Goal: Task Accomplishment & Management: Use online tool/utility

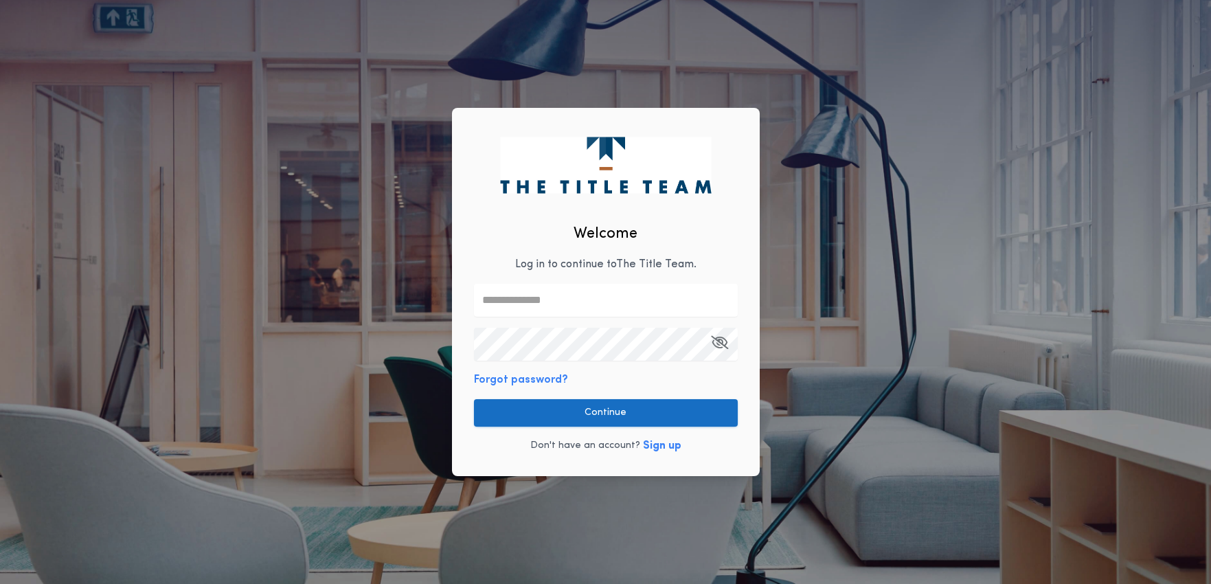
type input "**********"
click at [627, 379] on div "**********" at bounding box center [606, 292] width 308 height 368
click at [614, 413] on button "Continue" at bounding box center [606, 412] width 264 height 27
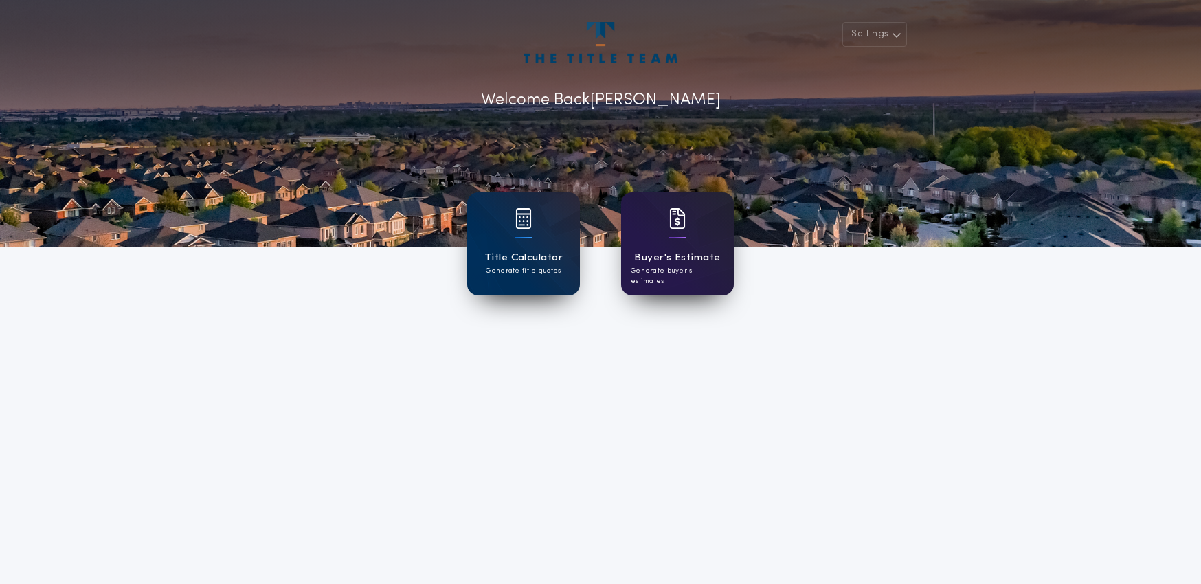
click at [666, 247] on div "Buyer's Estimate Generate buyer's estimates" at bounding box center [677, 243] width 113 height 103
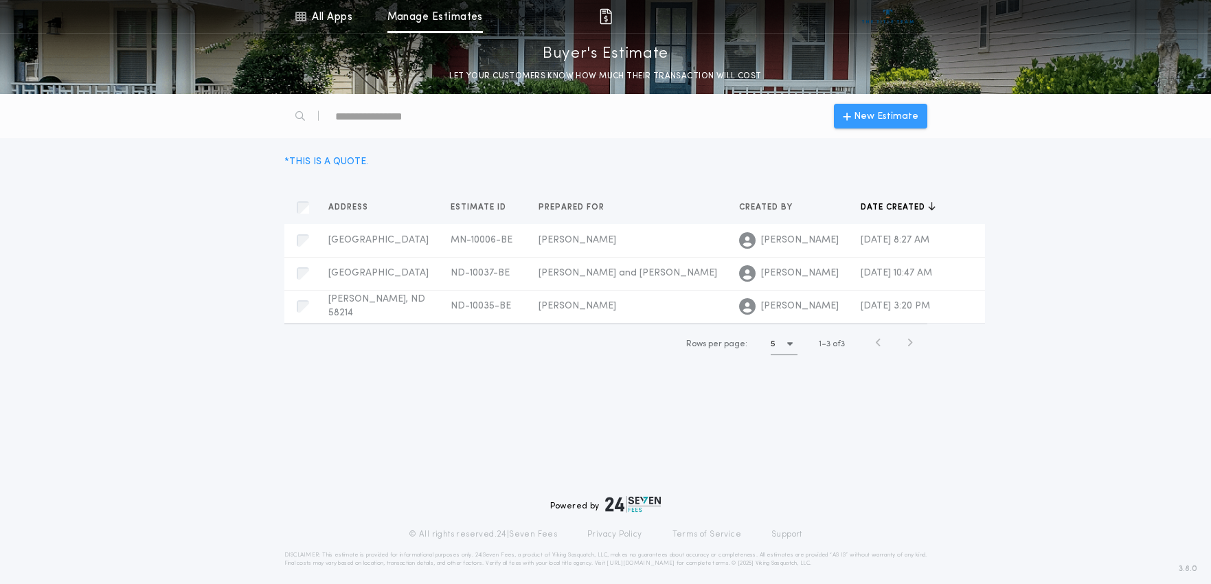
click at [859, 115] on span "New Estimate" at bounding box center [886, 116] width 65 height 14
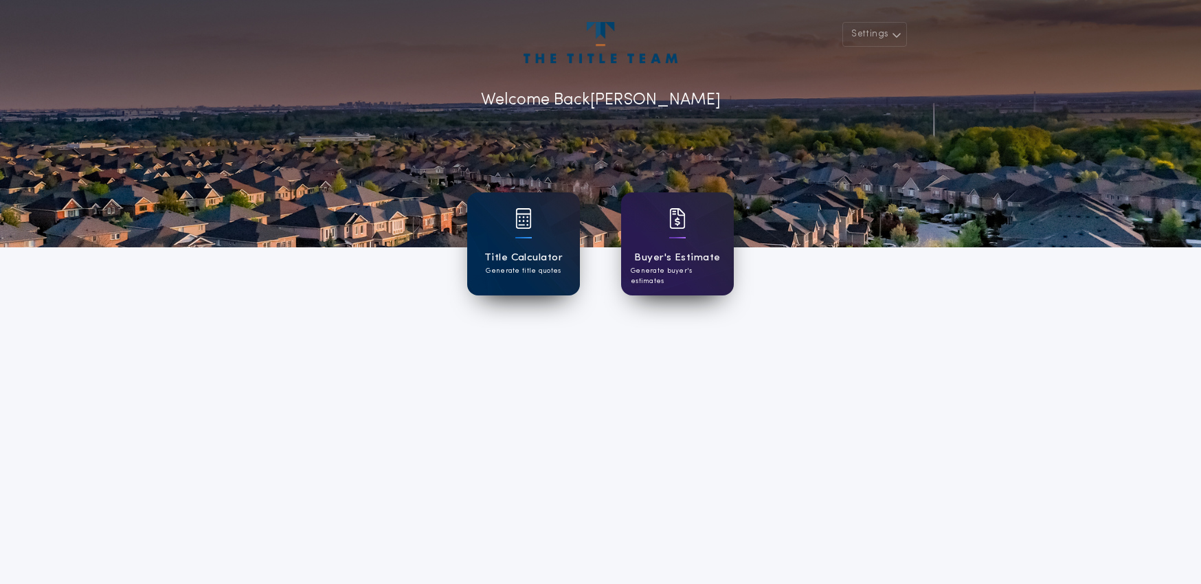
click at [526, 275] on p "Generate title quotes" at bounding box center [523, 271] width 75 height 10
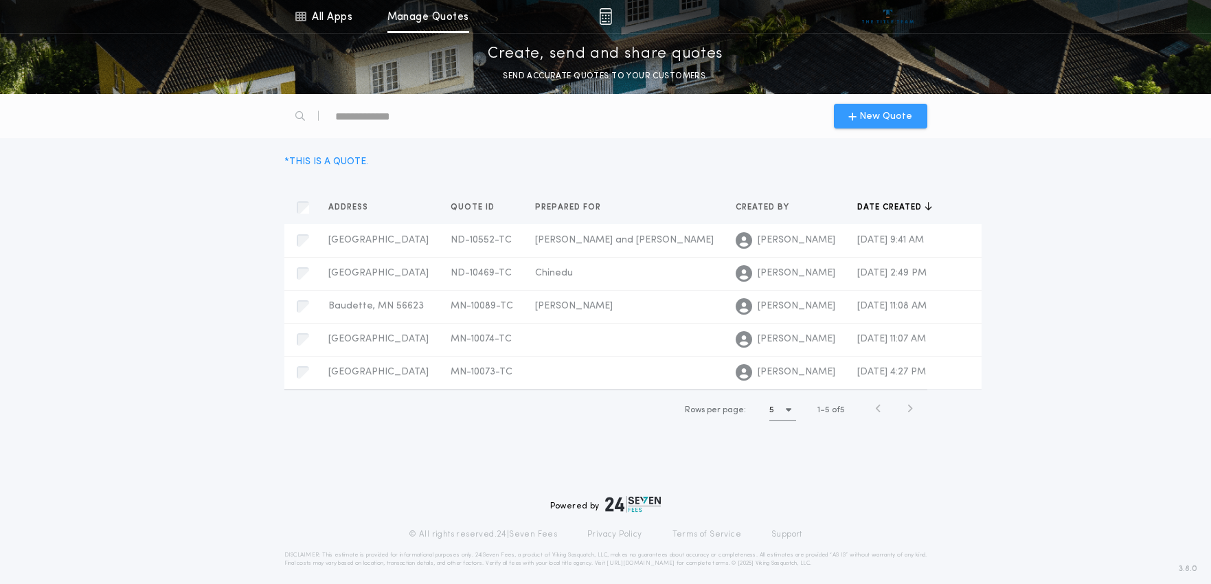
click at [880, 121] on span "New Quote" at bounding box center [885, 116] width 53 height 14
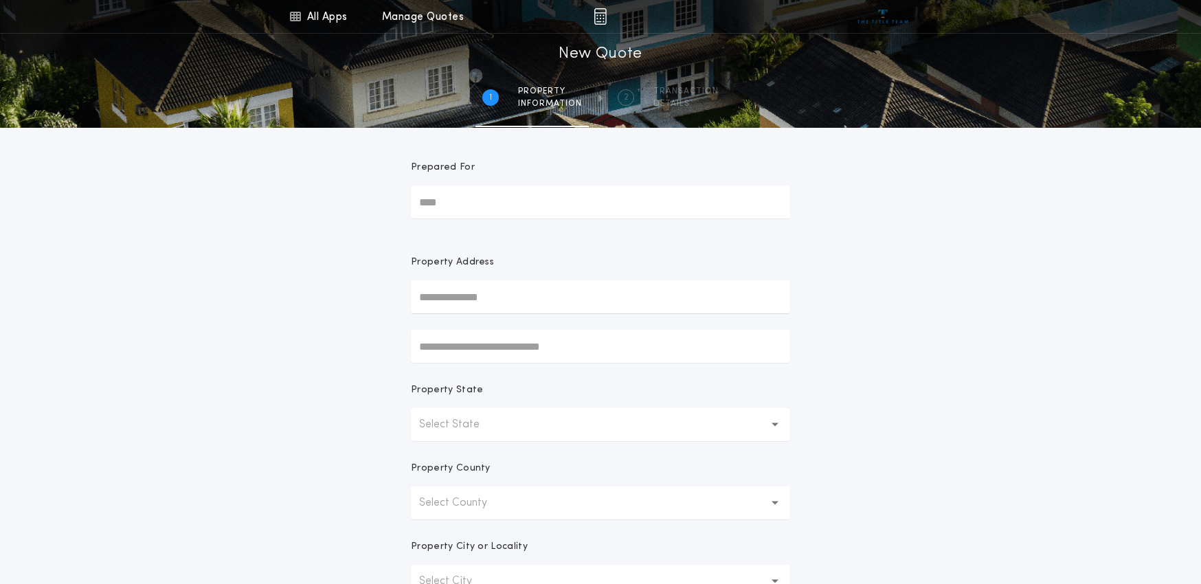
click at [770, 430] on button "Select State" at bounding box center [600, 424] width 379 height 33
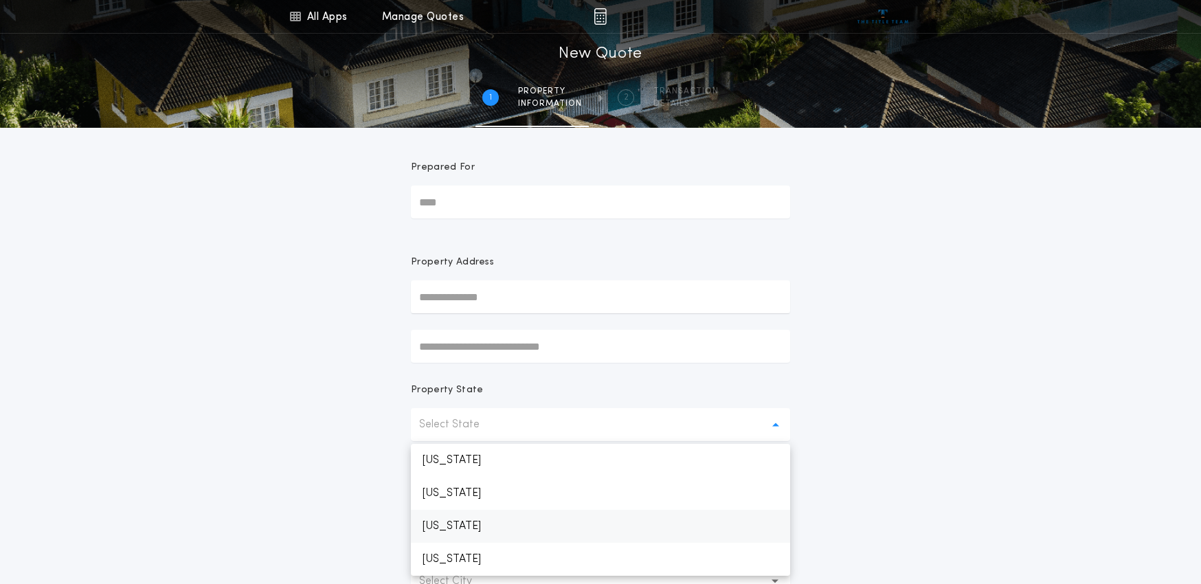
drag, startPoint x: 479, startPoint y: 531, endPoint x: 541, endPoint y: 517, distance: 63.5
click at [480, 530] on p "[US_STATE]" at bounding box center [600, 526] width 379 height 33
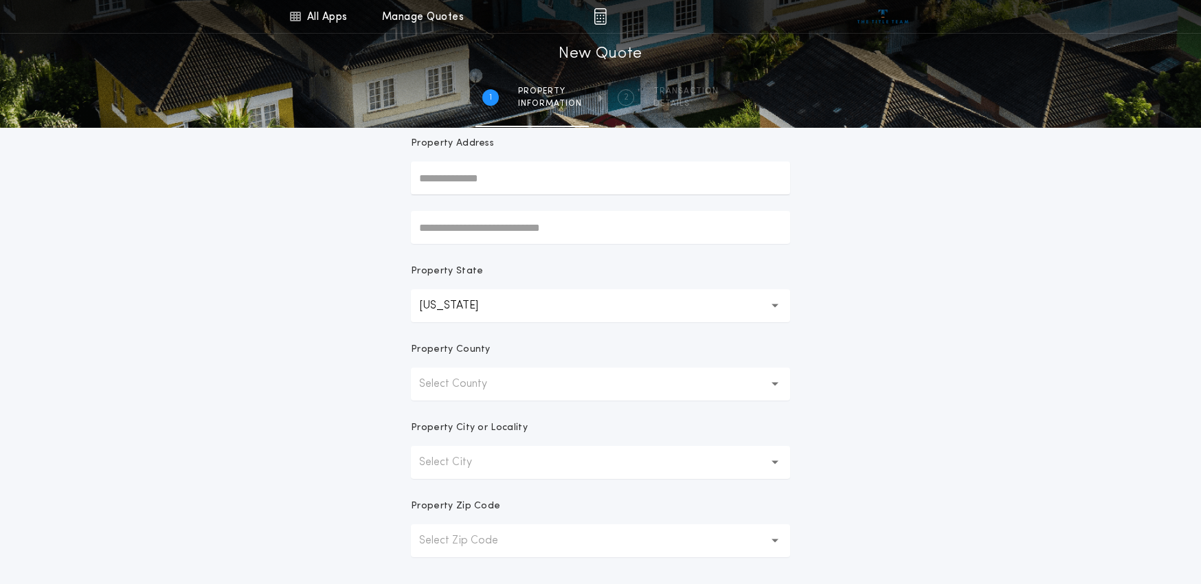
scroll to position [137, 0]
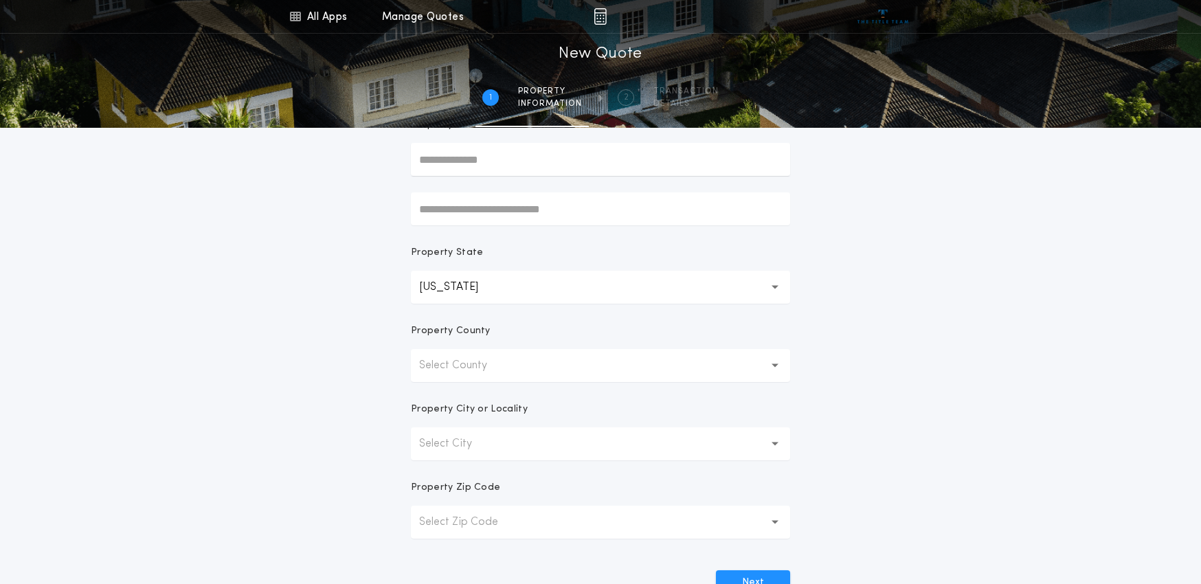
click at [778, 448] on icon "button" at bounding box center [776, 443] width 8 height 33
click at [769, 376] on button "Select County" at bounding box center [600, 365] width 379 height 33
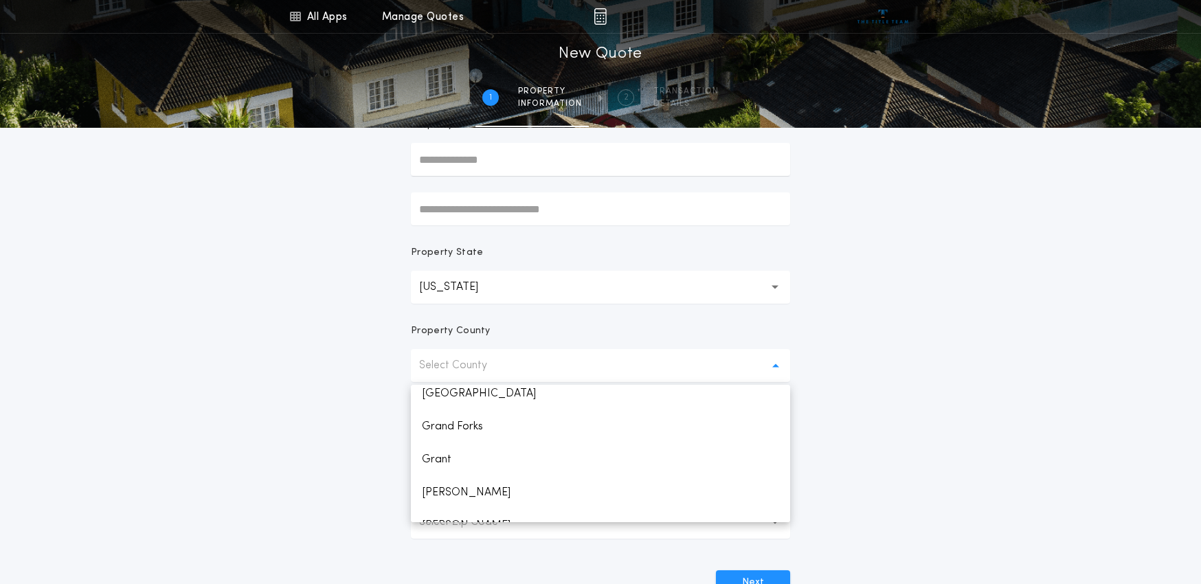
scroll to position [550, 0]
click at [453, 415] on p "Grand Forks" at bounding box center [600, 412] width 379 height 33
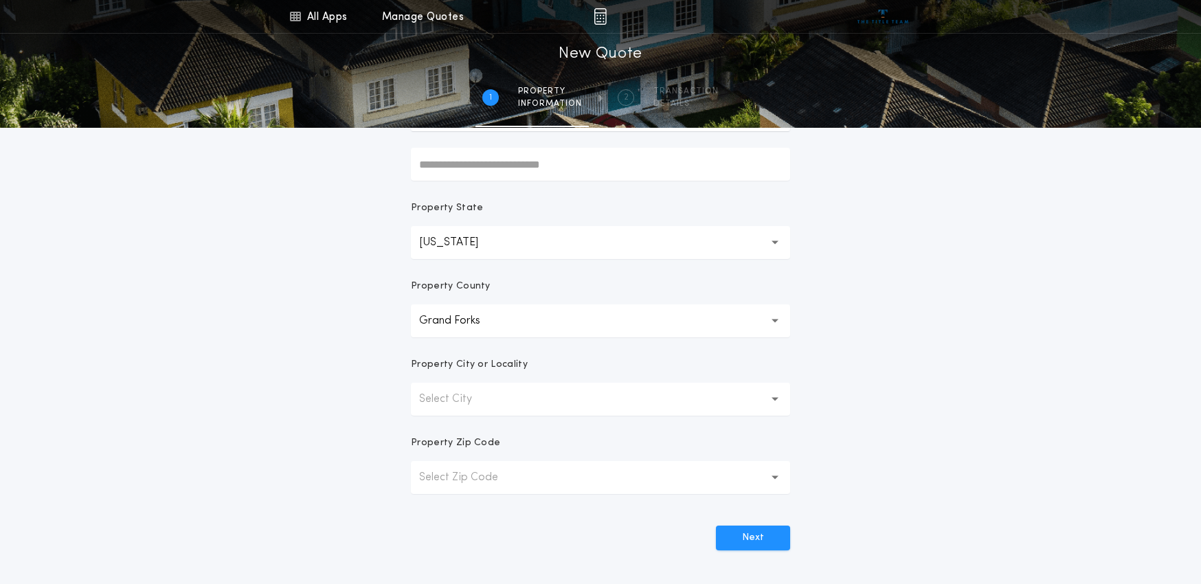
scroll to position [206, 0]
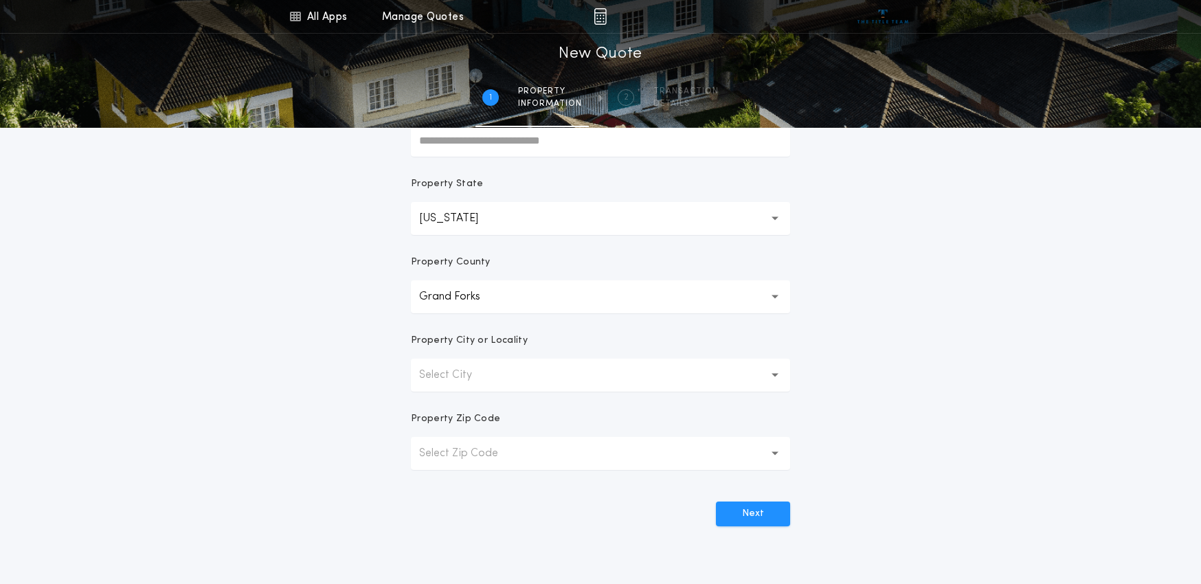
click at [772, 376] on icon "button" at bounding box center [776, 375] width 8 height 5
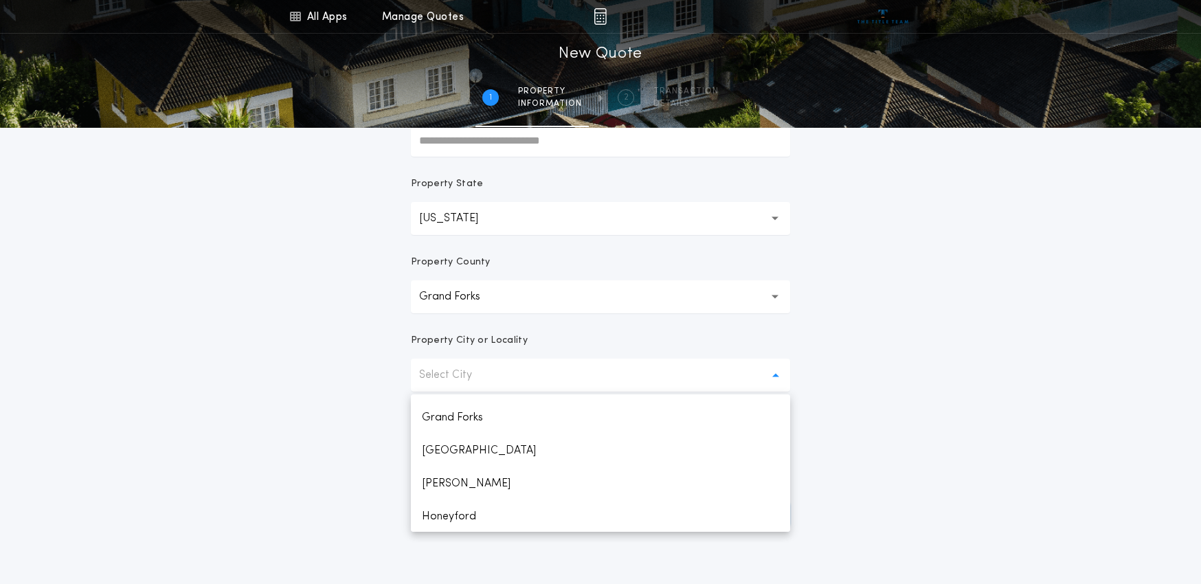
scroll to position [137, 0]
click at [461, 440] on p "Grand Forks" at bounding box center [600, 438] width 379 height 33
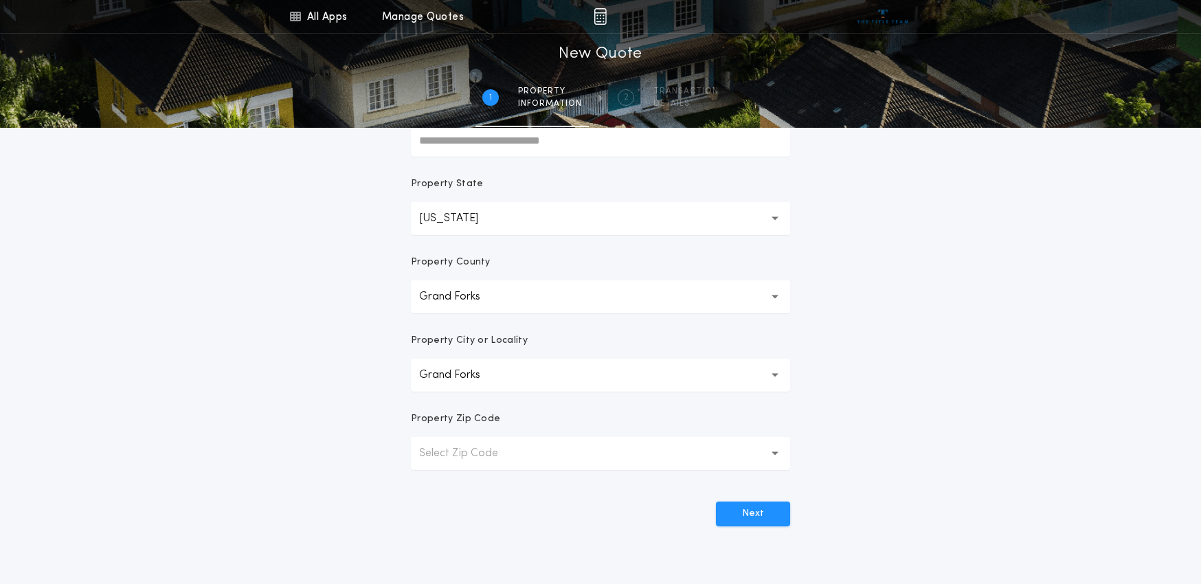
click at [769, 449] on button "Select Zip Code" at bounding box center [600, 453] width 379 height 33
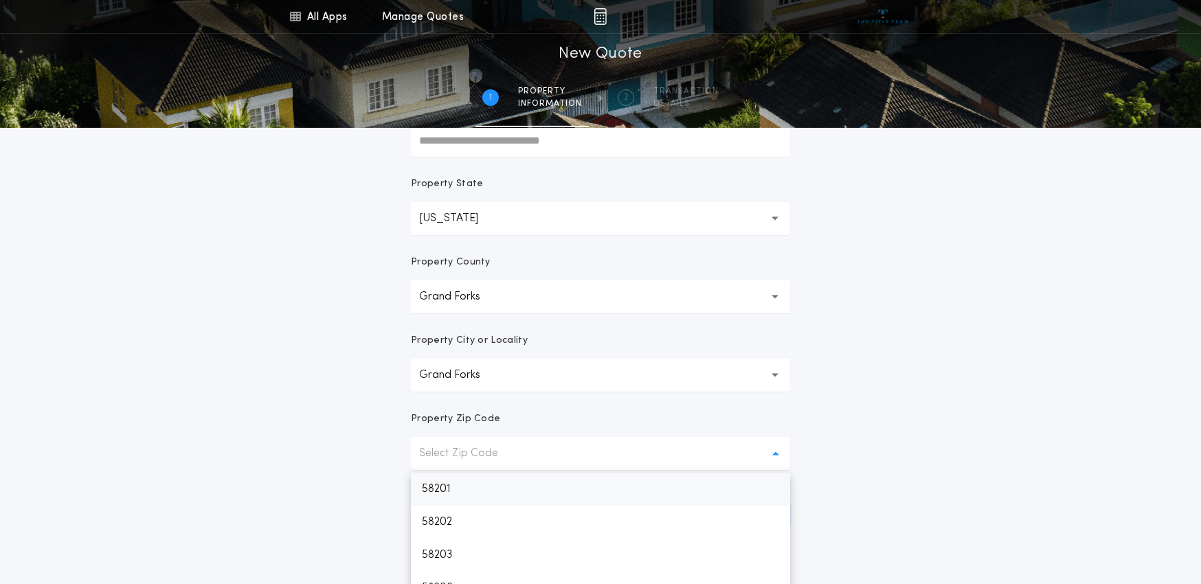
click at [563, 475] on p "58201" at bounding box center [600, 489] width 379 height 33
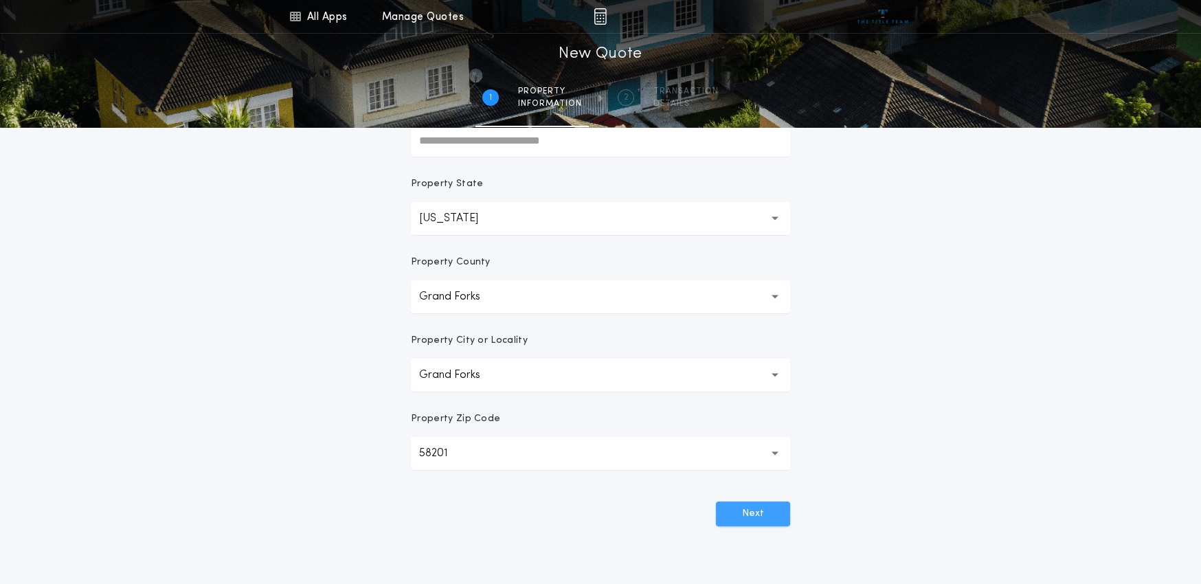
click at [747, 513] on button "Next" at bounding box center [753, 514] width 74 height 25
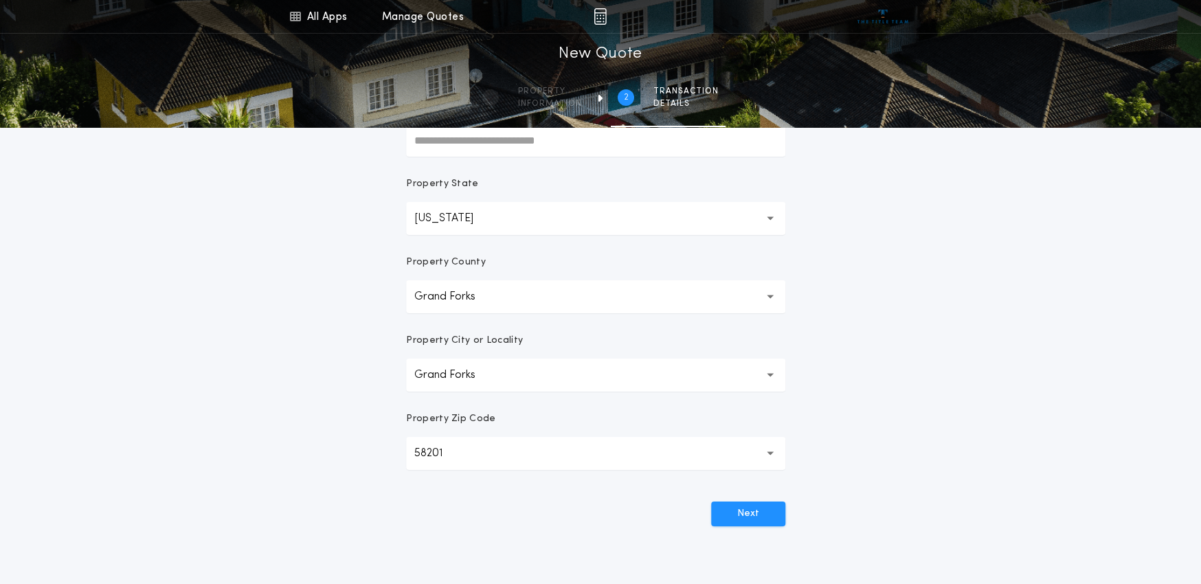
scroll to position [0, 0]
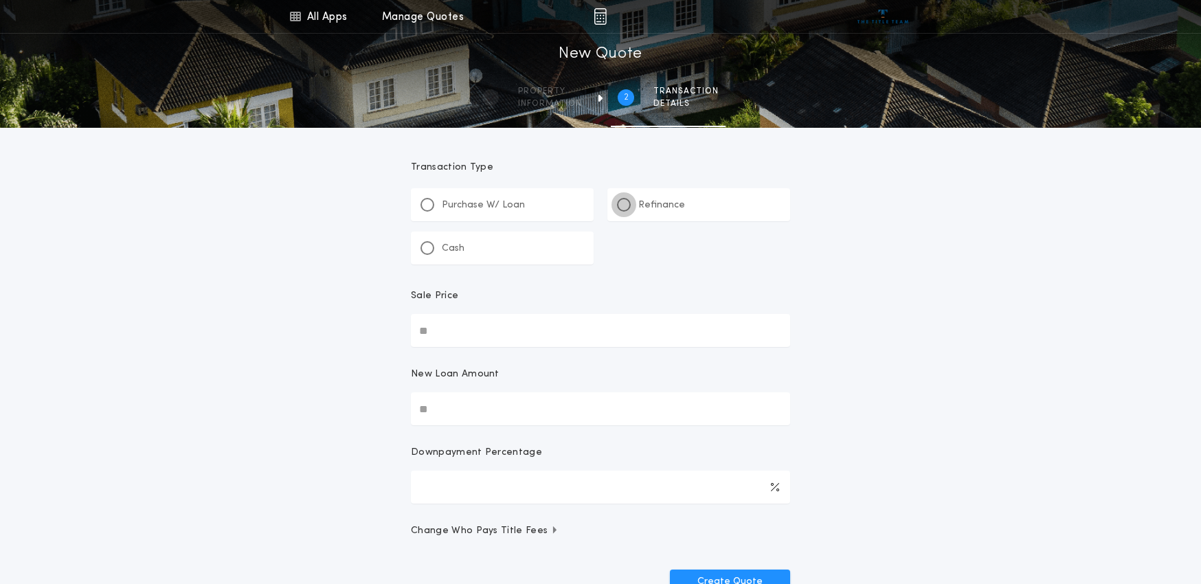
click at [625, 204] on div at bounding box center [623, 204] width 7 height 7
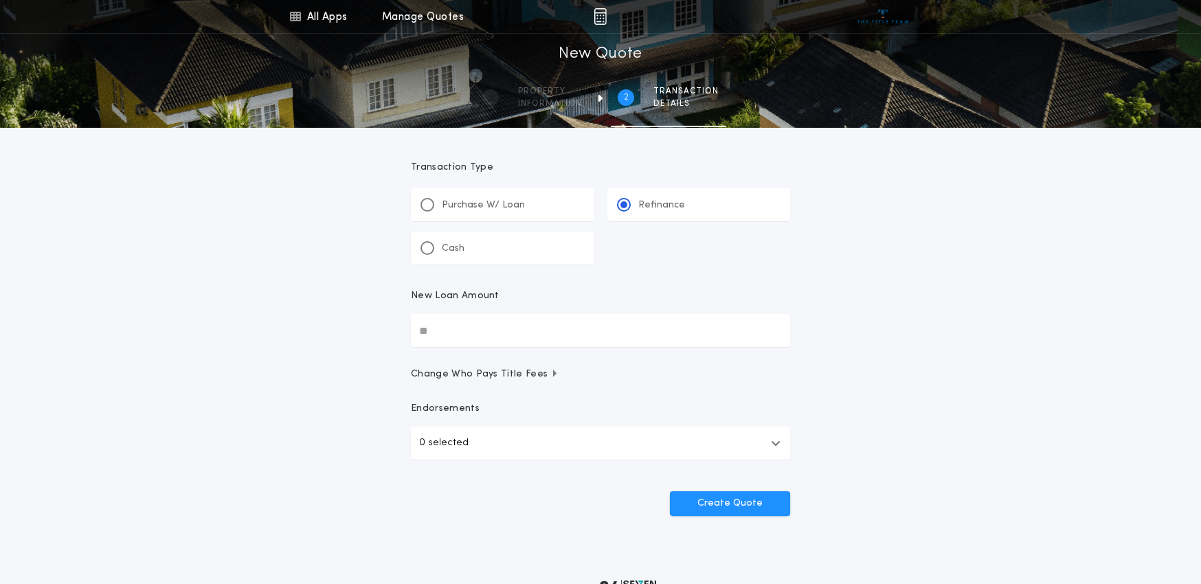
drag, startPoint x: 469, startPoint y: 335, endPoint x: 410, endPoint y: 338, distance: 59.1
click at [410, 338] on form "Transaction Type ********* Purchase W/ Loan Refinance Cash New Loan Amount Chan…" at bounding box center [600, 322] width 412 height 388
type input "********"
click at [826, 325] on div "All Apps Title Calculator Buyer's Estimate Menu All Apps Manage Quotes 2 /2 New…" at bounding box center [600, 284] width 1201 height 569
click at [552, 376] on icon "button" at bounding box center [554, 374] width 5 height 8
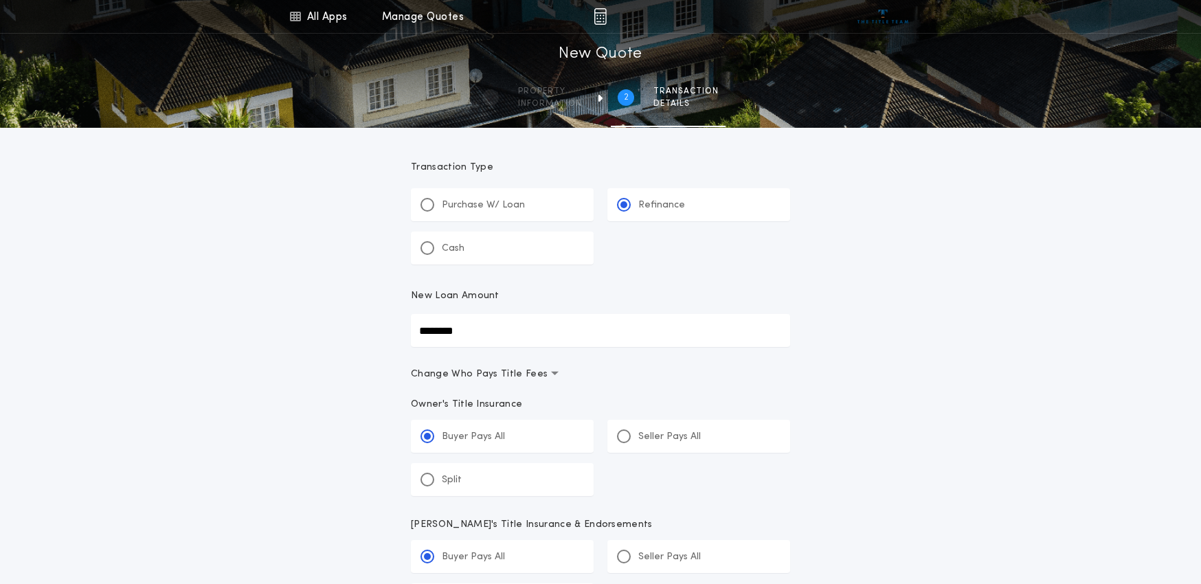
click at [617, 379] on button "Change Who Pays Title Fees" at bounding box center [600, 375] width 379 height 14
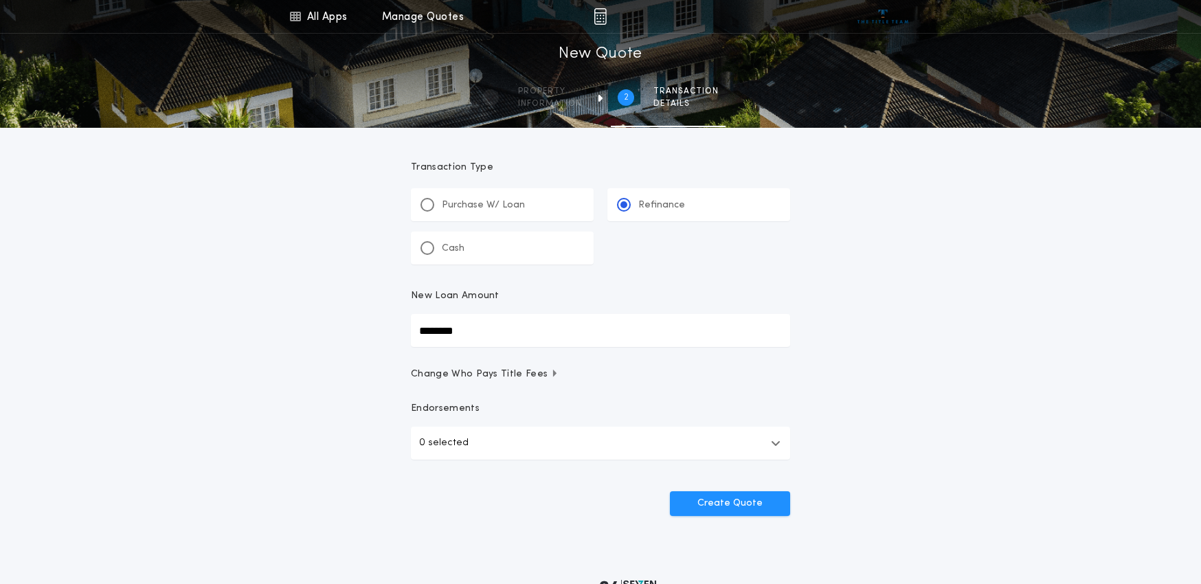
click at [550, 374] on button "Change Who Pays Title Fees" at bounding box center [600, 375] width 379 height 14
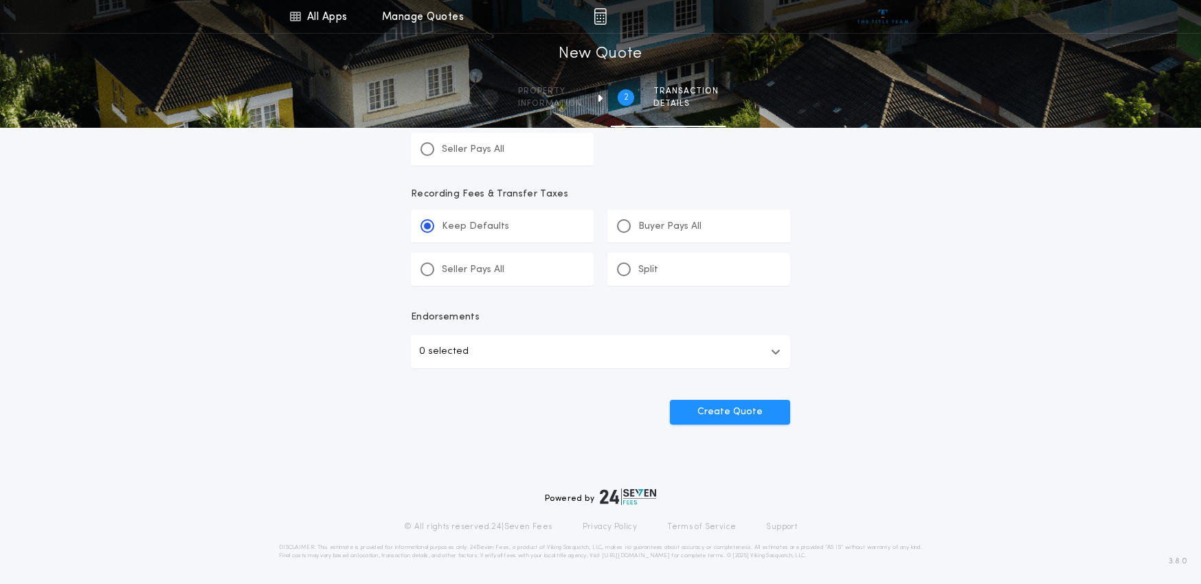
scroll to position [574, 0]
click at [629, 223] on div at bounding box center [624, 223] width 14 height 14
click at [0, 0] on input "*******" at bounding box center [0, 0] width 0 height 0
click at [763, 409] on button "Create Quote" at bounding box center [730, 408] width 120 height 25
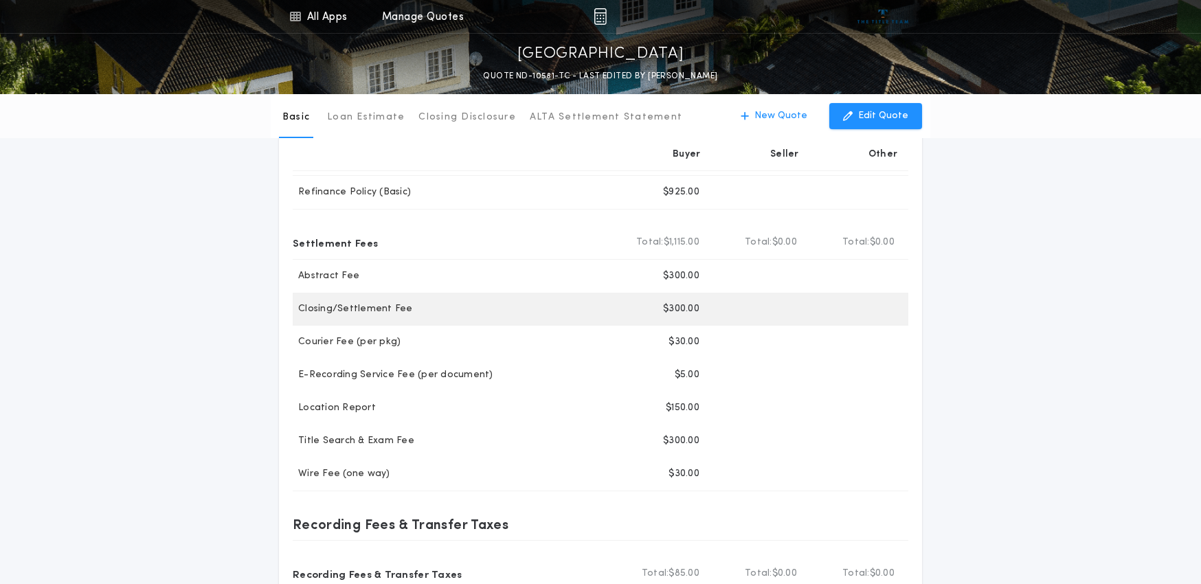
scroll to position [137, 0]
